Goal: Task Accomplishment & Management: Use online tool/utility

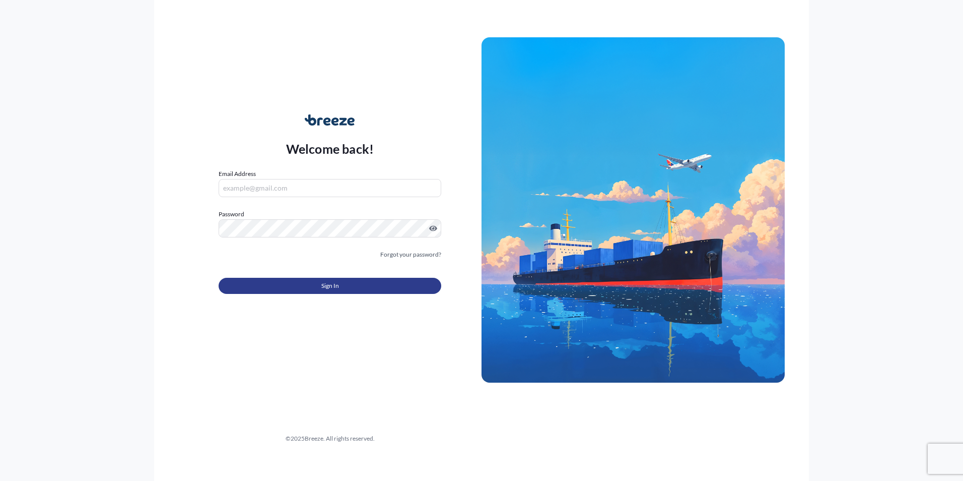
type input "[PERSON_NAME][EMAIL_ADDRESS][PERSON_NAME][DOMAIN_NAME]"
click at [323, 285] on span "Sign In" at bounding box center [330, 286] width 18 height 10
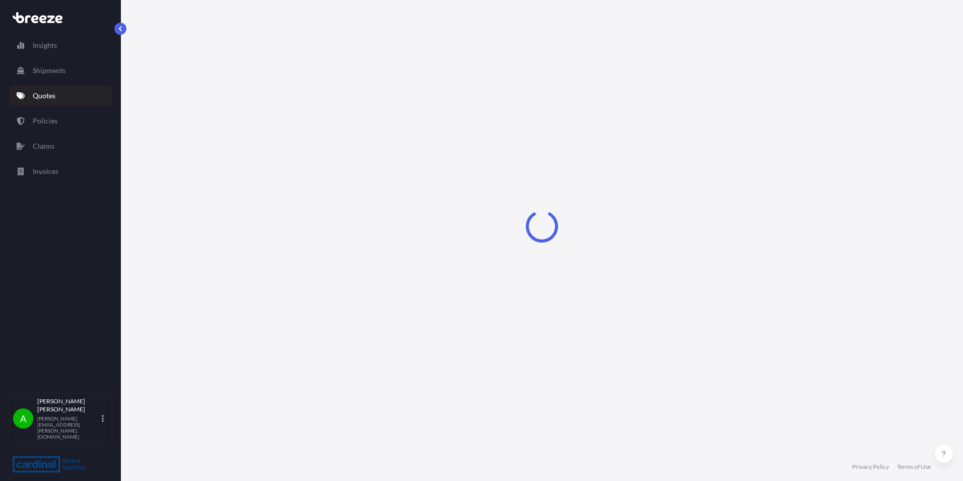
select select "Road"
select select "Sea"
select select "Road"
select select "1"
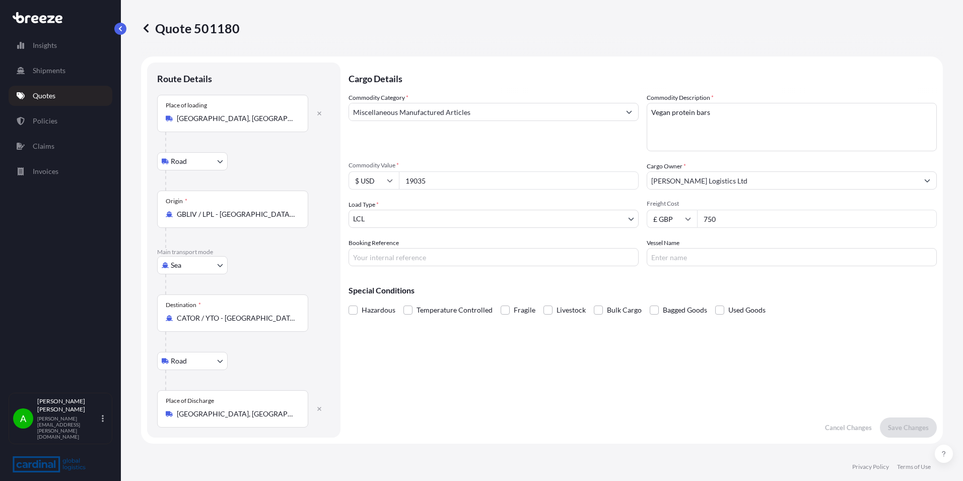
click at [45, 18] on icon at bounding box center [43, 19] width 8 height 8
click at [44, 18] on icon at bounding box center [43, 19] width 8 height 8
